Goal: Task Accomplishment & Management: Use online tool/utility

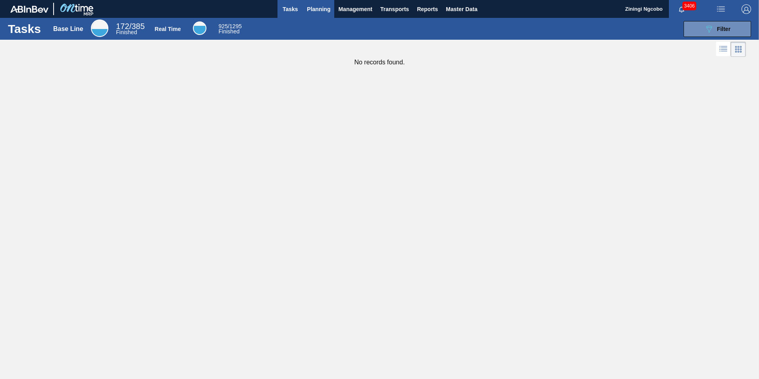
click at [310, 10] on span "Planning" at bounding box center [318, 9] width 23 height 10
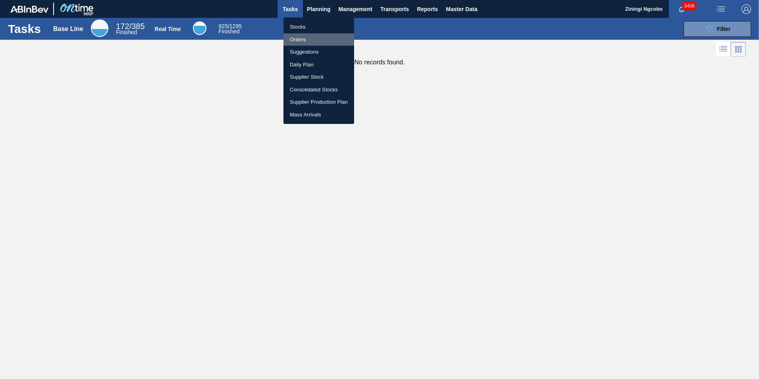
click at [304, 40] on li "Orders" at bounding box center [318, 39] width 71 height 13
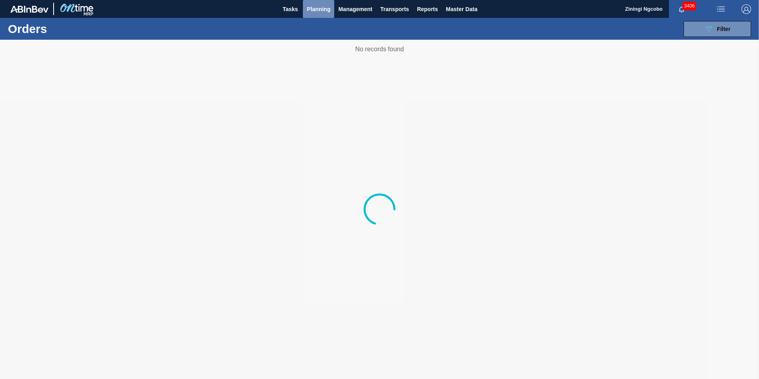
click at [321, 9] on span "Planning" at bounding box center [318, 9] width 23 height 10
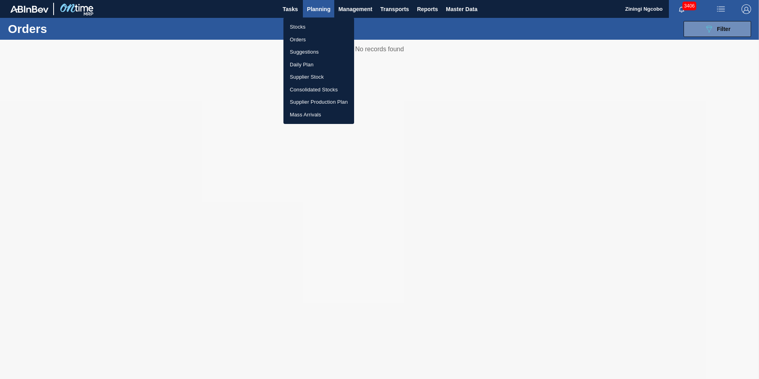
click at [318, 31] on li "Stocks" at bounding box center [318, 27] width 71 height 13
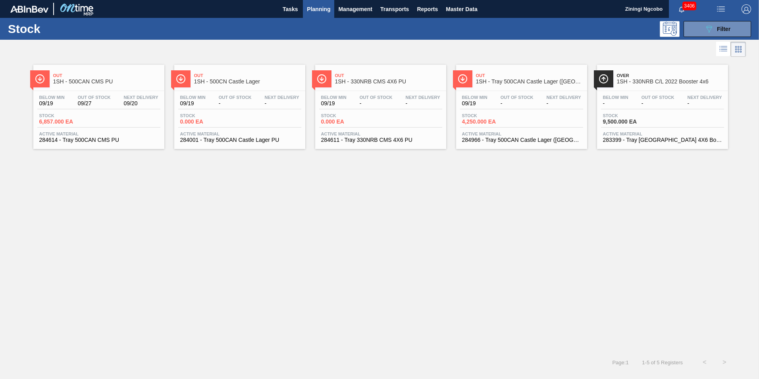
click at [535, 83] on span "1SH - Tray 500CAN Castle Lager ([GEOGRAPHIC_DATA])" at bounding box center [529, 82] width 107 height 6
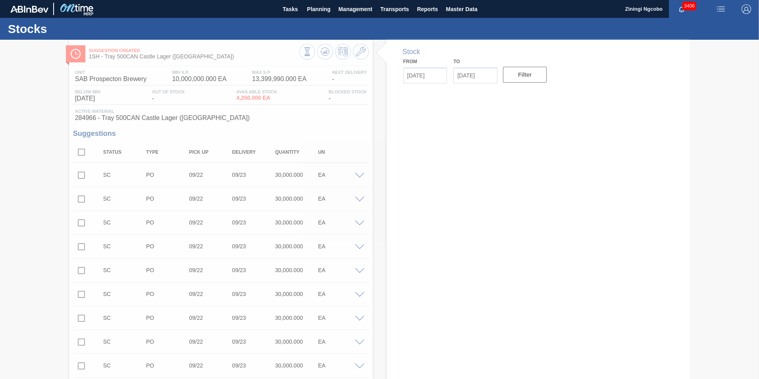
type input "[DATE]"
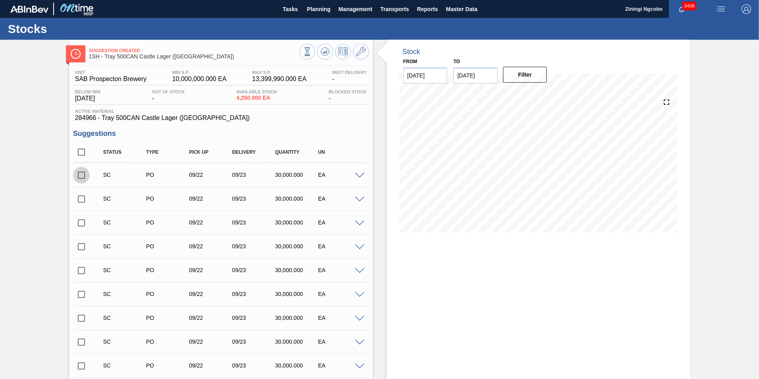
click at [78, 175] on input "checkbox" at bounding box center [81, 175] width 17 height 17
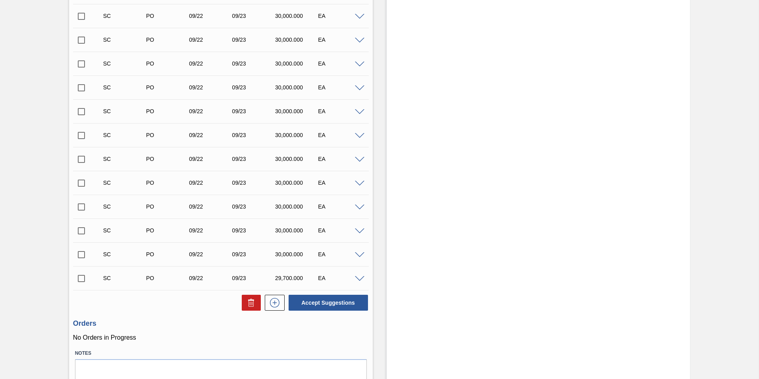
scroll to position [10552, 0]
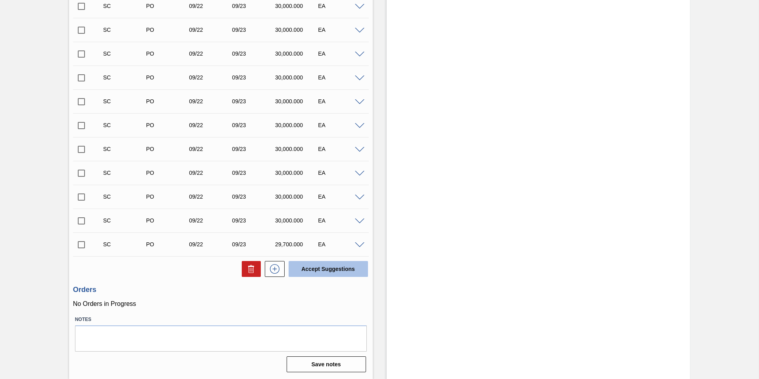
click at [321, 269] on button "Accept Suggestions" at bounding box center [328, 269] width 79 height 16
checkbox input "false"
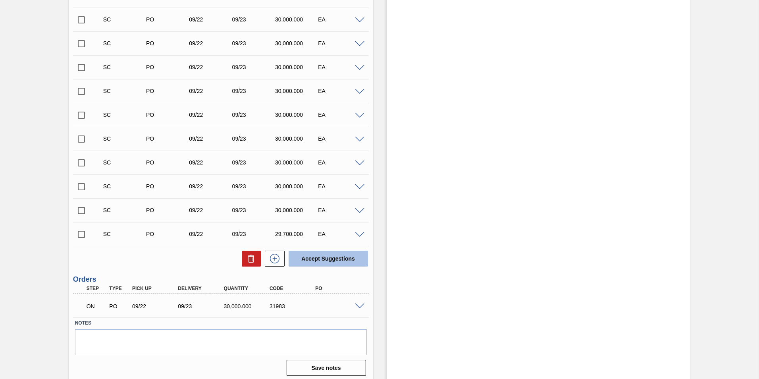
scroll to position [10542, 0]
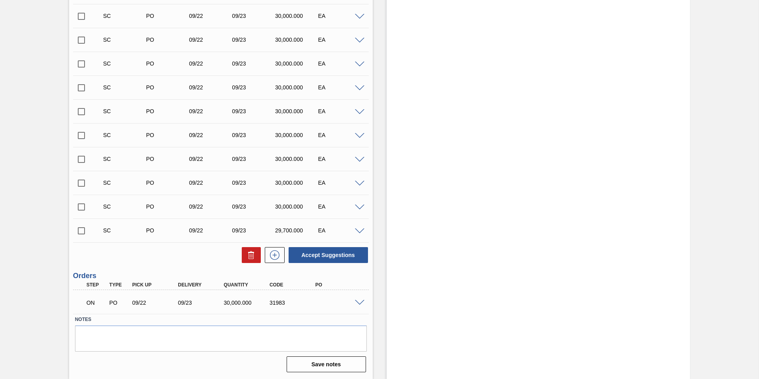
click at [79, 184] on input "checkbox" at bounding box center [81, 183] width 17 height 17
click at [306, 255] on button "Accept Suggestions" at bounding box center [328, 255] width 79 height 16
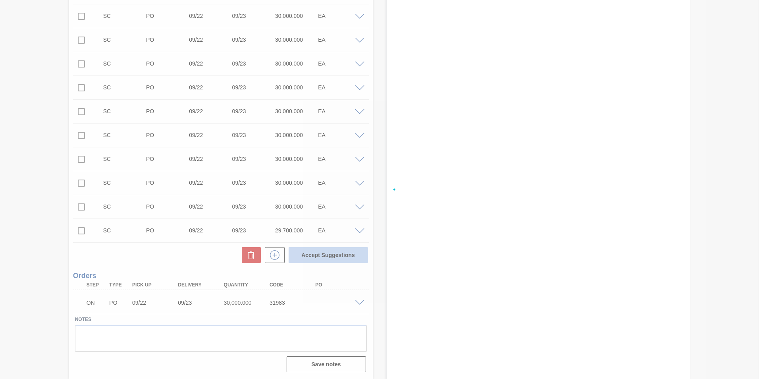
checkbox input "false"
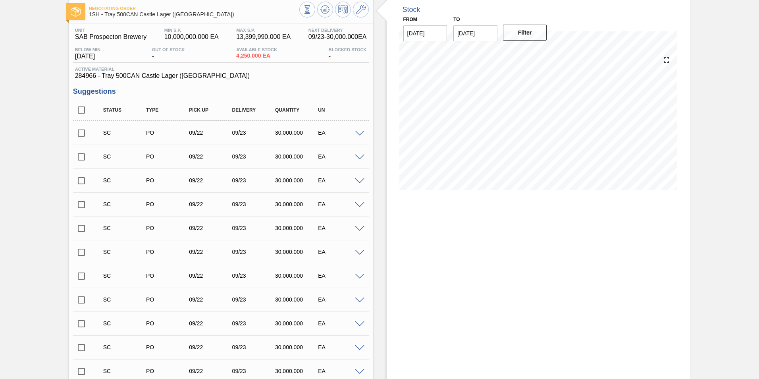
scroll to position [0, 0]
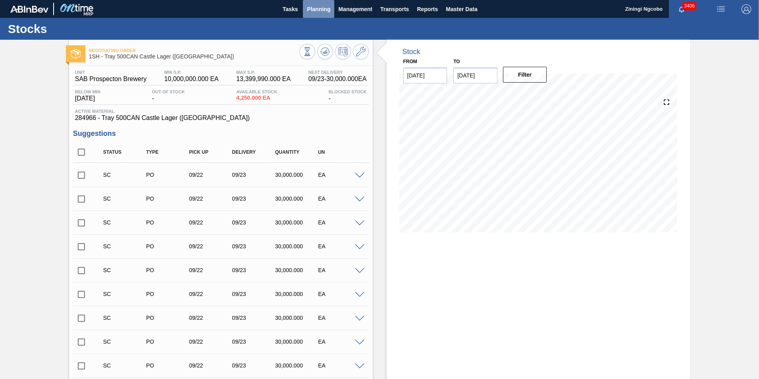
click at [319, 8] on span "Planning" at bounding box center [318, 9] width 23 height 10
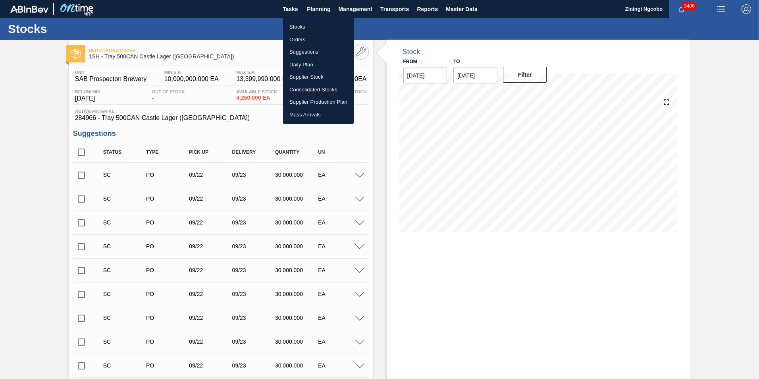
click at [309, 22] on ul "Stocks Orders Suggestions Daily Plan Supplier Stock Consolidated Stocks Supplie…" at bounding box center [318, 70] width 71 height 106
click at [302, 29] on li "Stocks" at bounding box center [318, 27] width 71 height 13
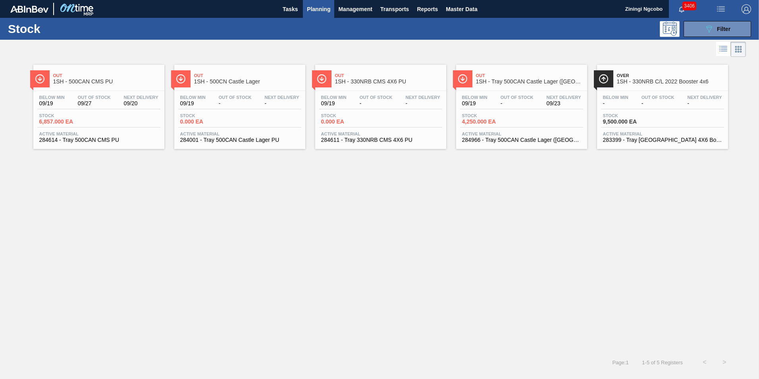
click at [315, 13] on span "Planning" at bounding box center [318, 9] width 23 height 10
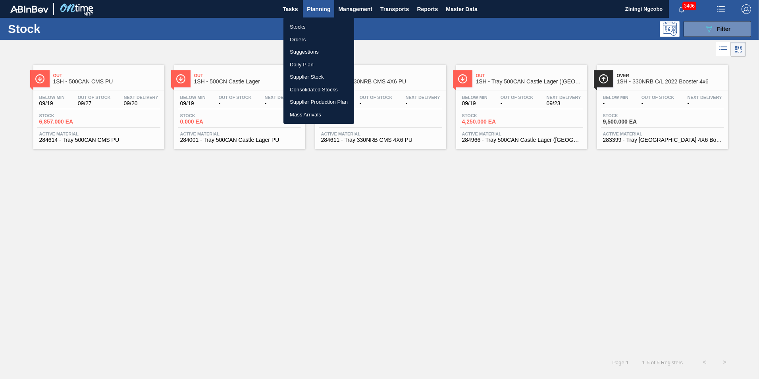
click at [312, 39] on li "Orders" at bounding box center [318, 39] width 71 height 13
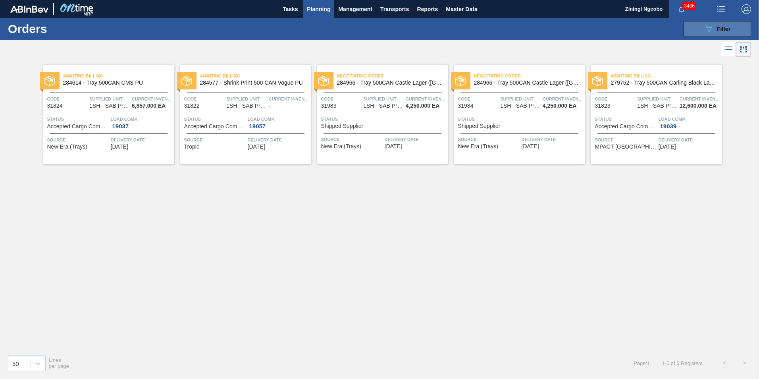
click at [706, 35] on button "089F7B8B-B2A5-4AFE-B5C0-19BA573D28AC Filter" at bounding box center [716, 29] width 67 height 16
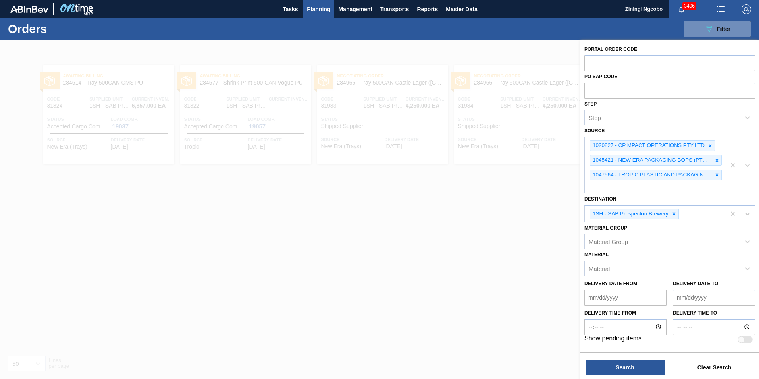
click at [377, 307] on div at bounding box center [379, 229] width 759 height 379
